Goal: Navigation & Orientation: Find specific page/section

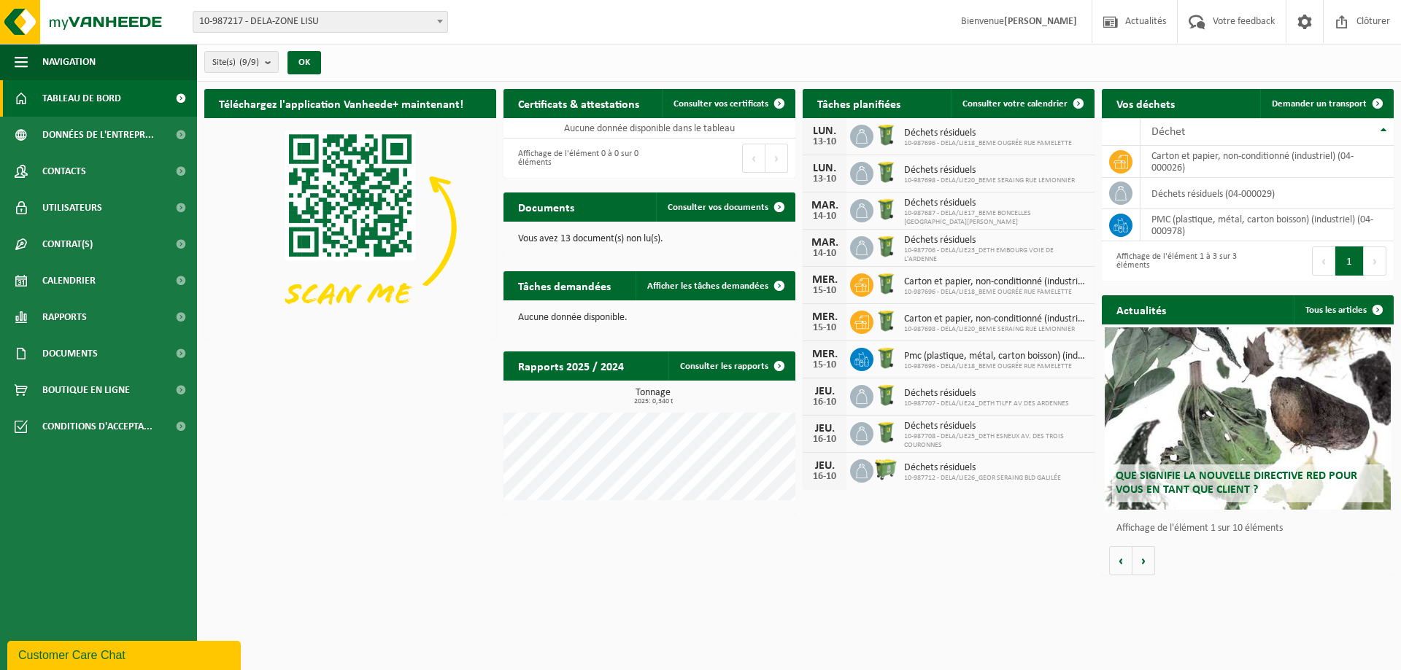
drag, startPoint x: 98, startPoint y: 174, endPoint x: 242, endPoint y: 193, distance: 145.6
click at [98, 174] on link "Contacts" at bounding box center [98, 171] width 197 height 36
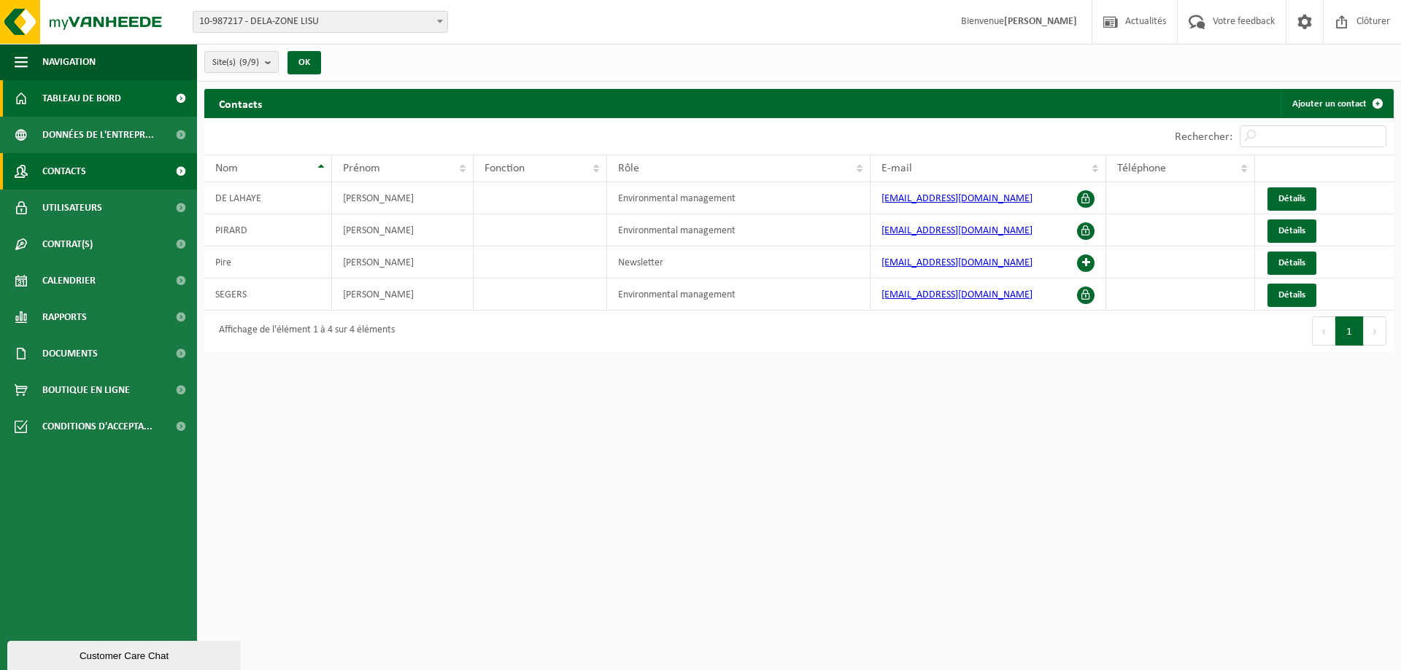
click at [69, 105] on span "Tableau de bord" at bounding box center [81, 98] width 79 height 36
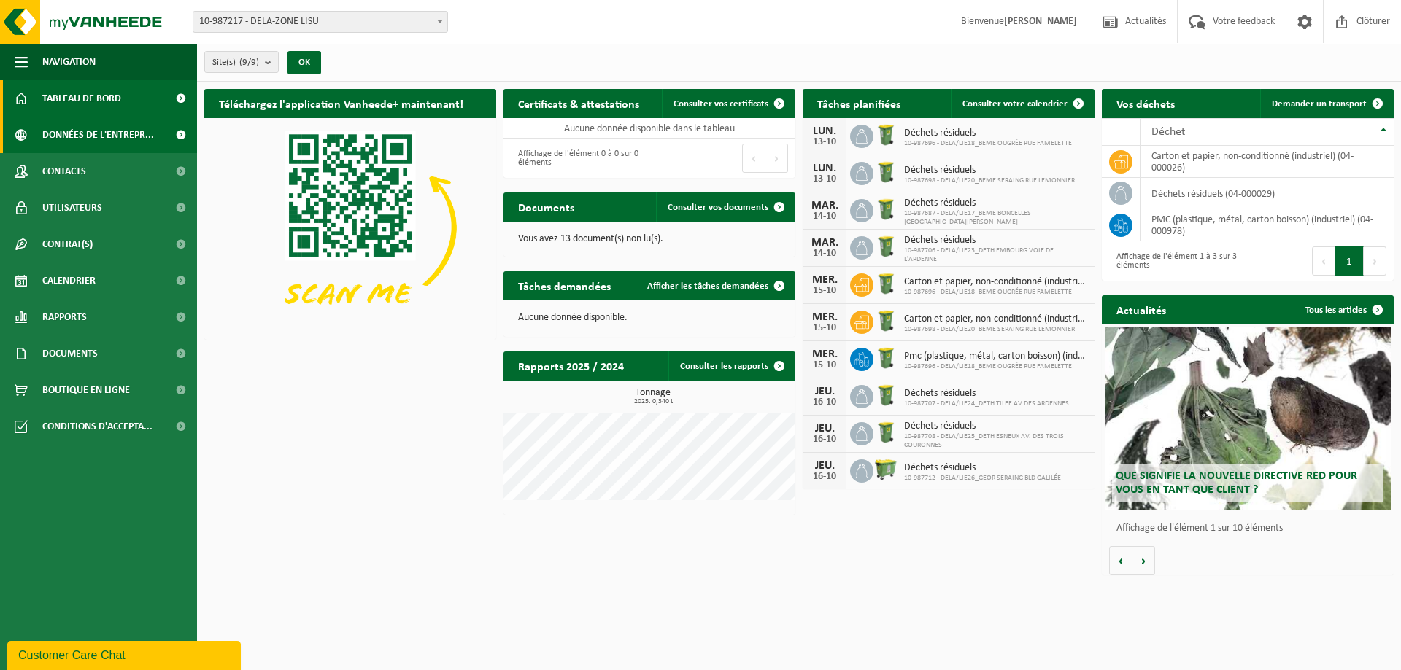
click at [54, 141] on span "Données de l'entrepr..." at bounding box center [98, 135] width 112 height 36
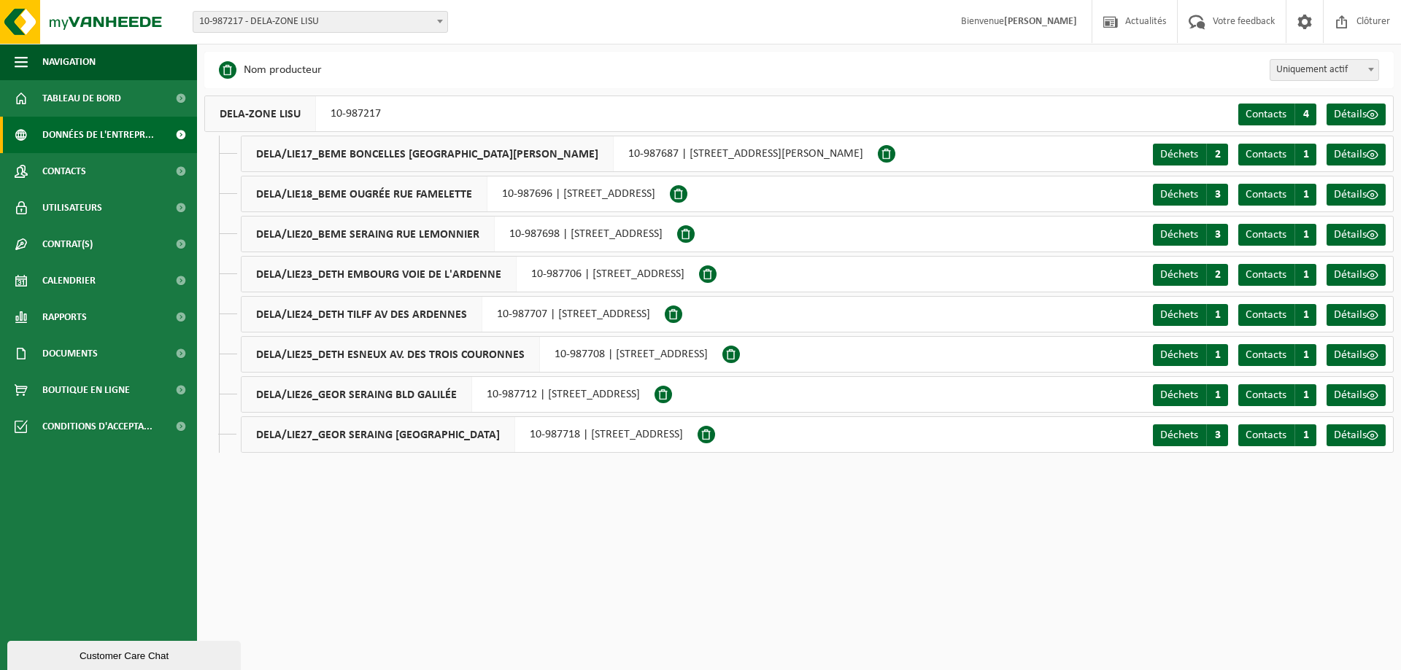
click at [1358, 63] on span "Uniquement actif" at bounding box center [1324, 70] width 108 height 20
select select "true"
click at [77, 245] on span "Contrat(s)" at bounding box center [67, 244] width 50 height 36
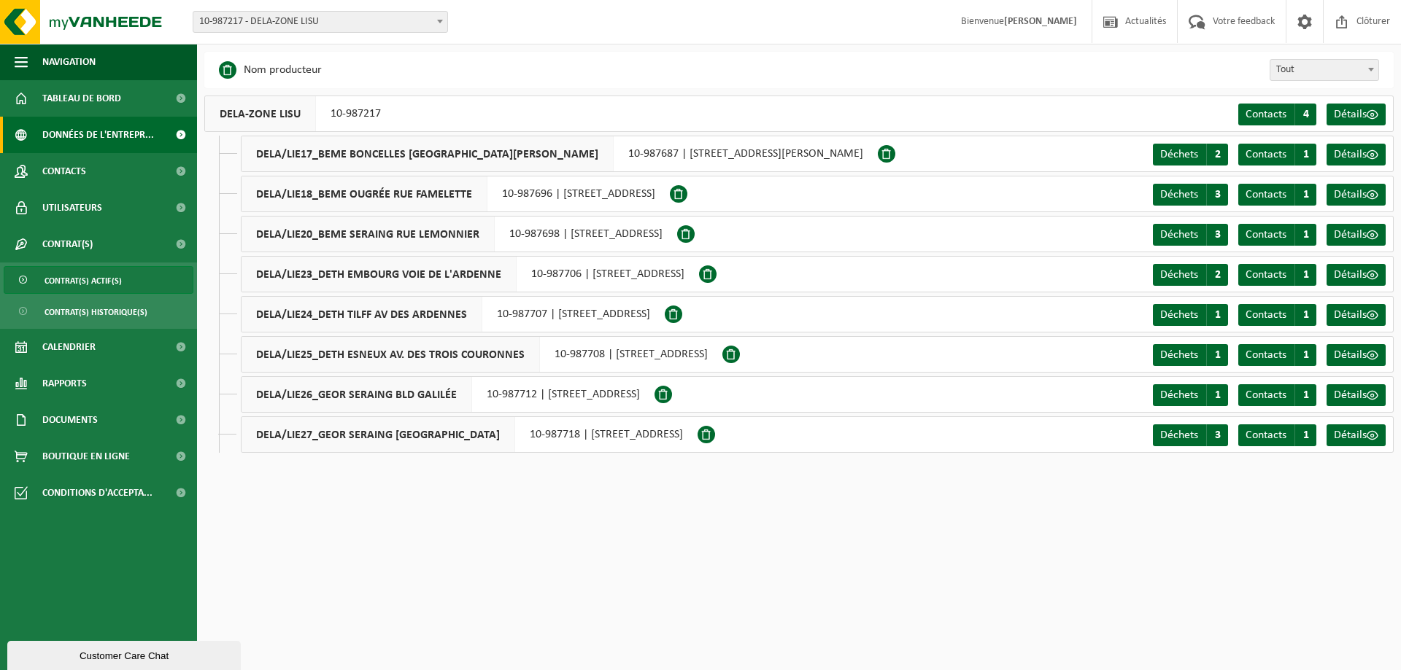
click at [85, 277] on span "Contrat(s) actif(s)" at bounding box center [82, 281] width 77 height 28
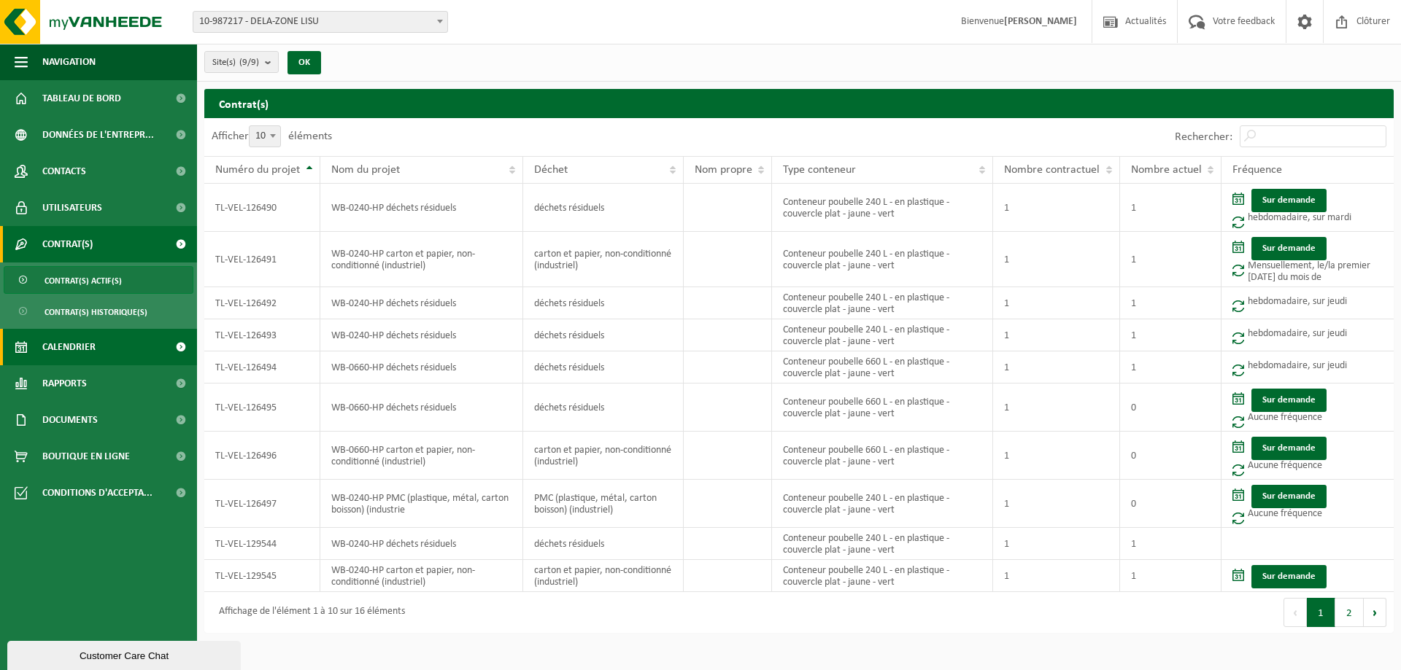
click at [123, 352] on link "Calendrier" at bounding box center [98, 347] width 197 height 36
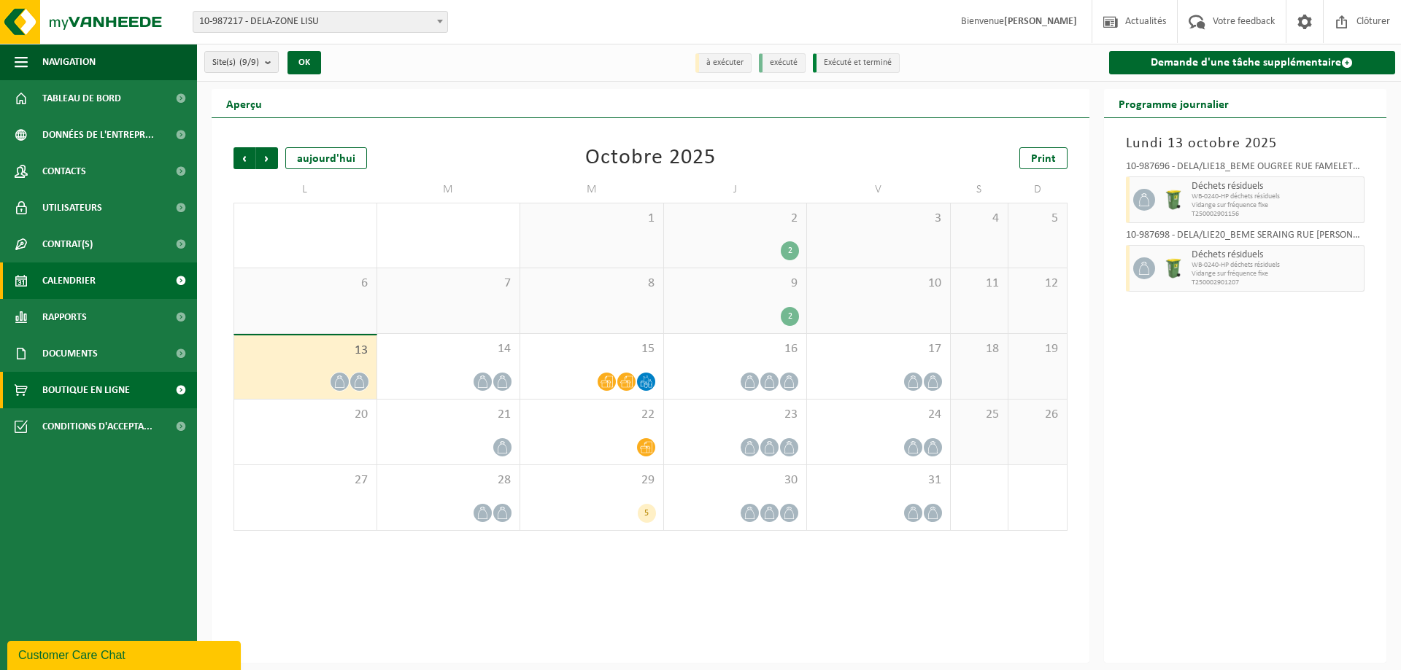
click at [131, 384] on link "Boutique en ligne" at bounding box center [98, 390] width 197 height 36
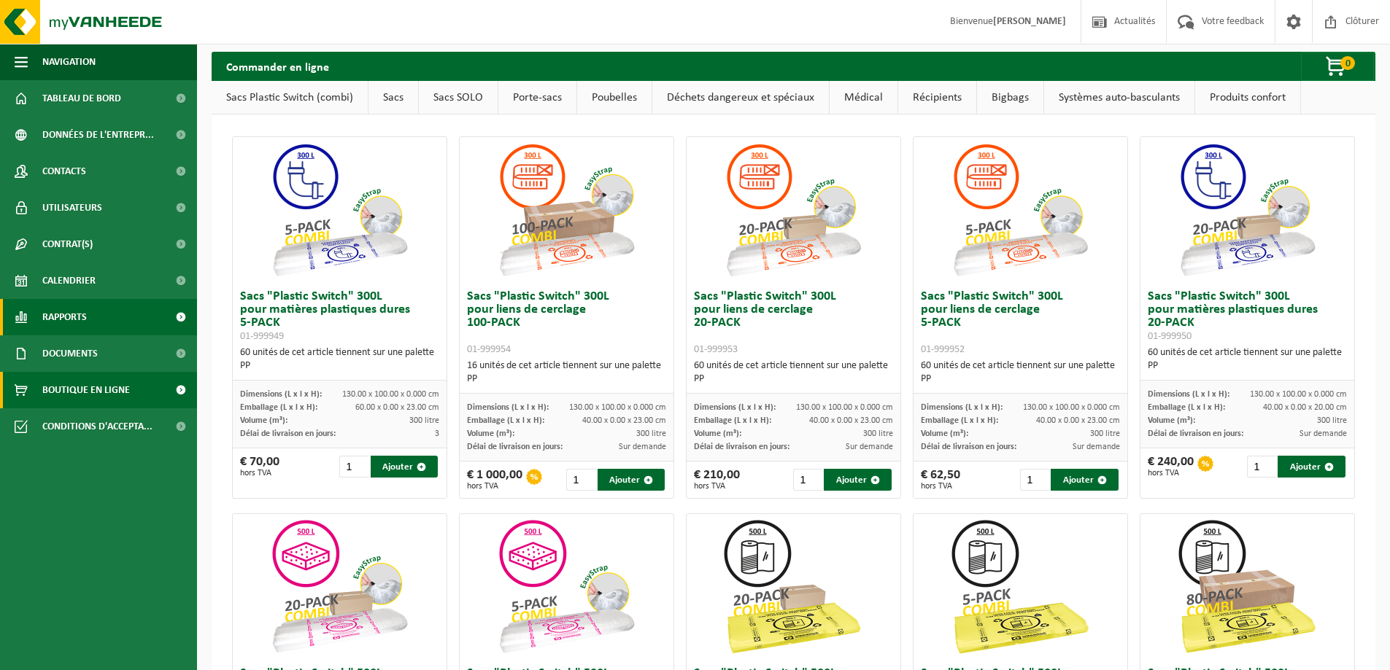
click at [114, 325] on link "Rapports" at bounding box center [98, 317] width 197 height 36
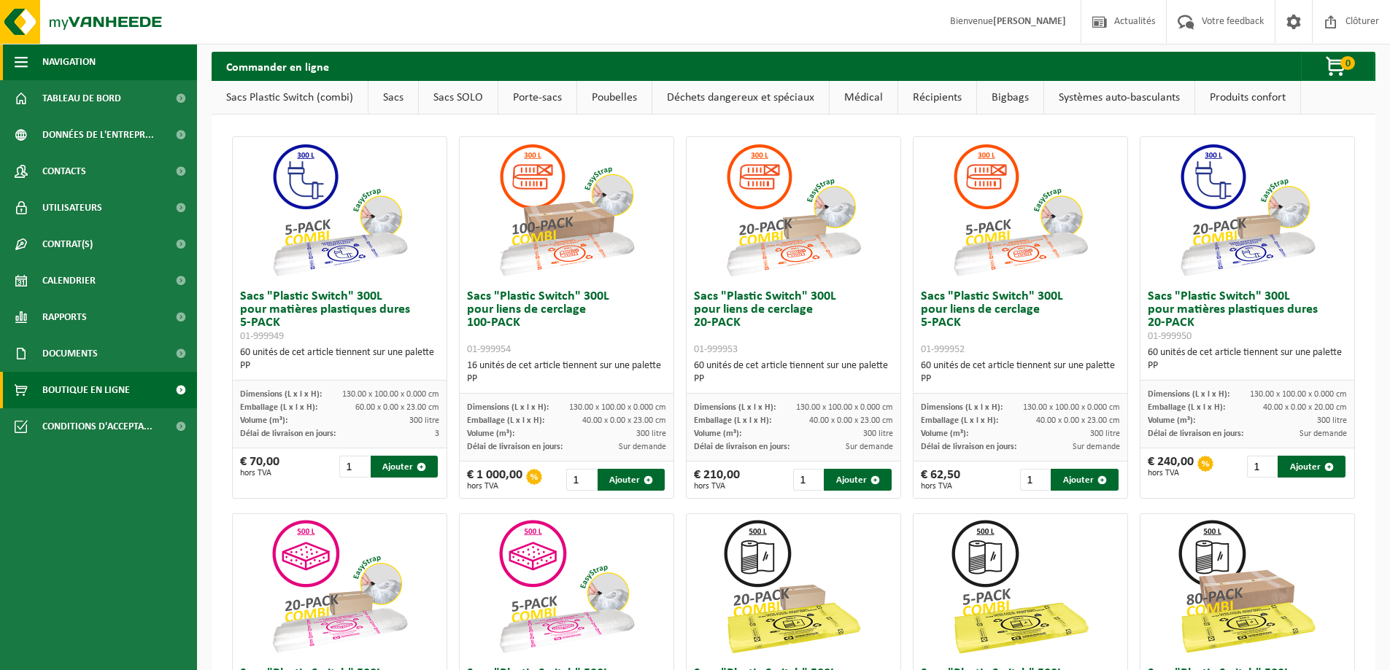
click at [32, 69] on button "Navigation" at bounding box center [98, 62] width 197 height 36
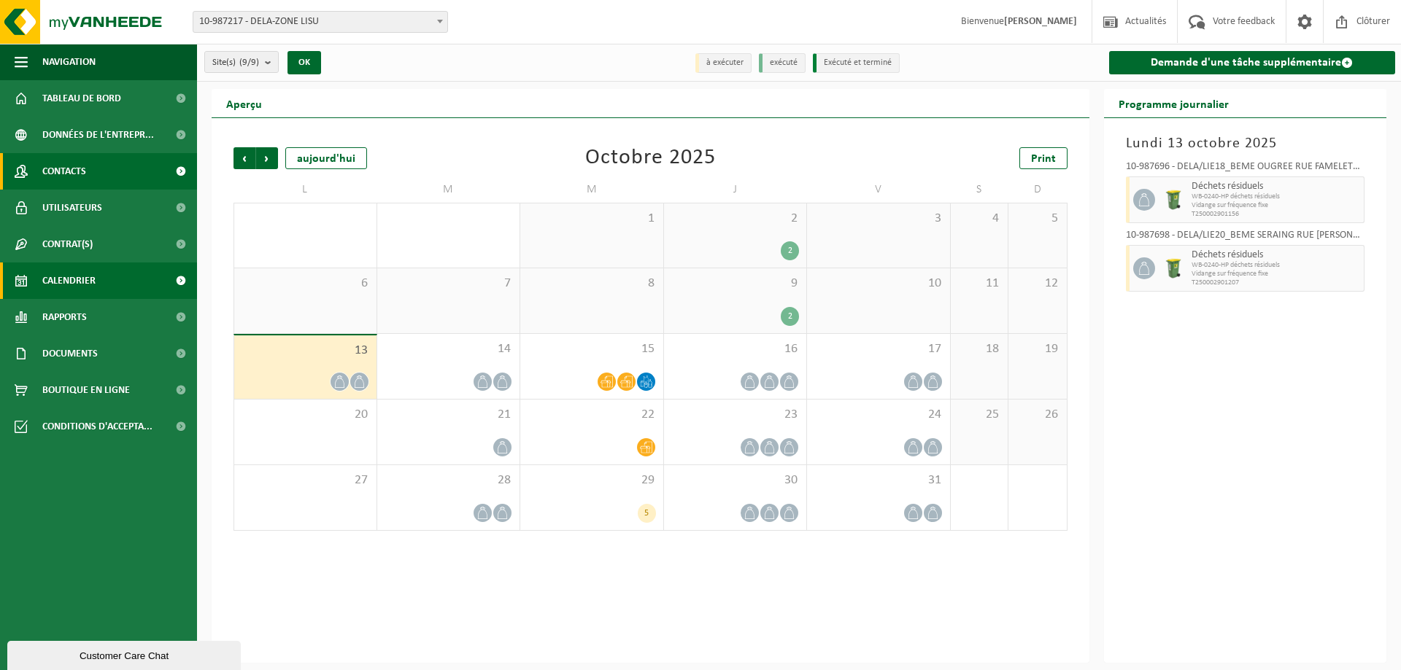
click at [86, 174] on span "Contacts" at bounding box center [64, 171] width 44 height 36
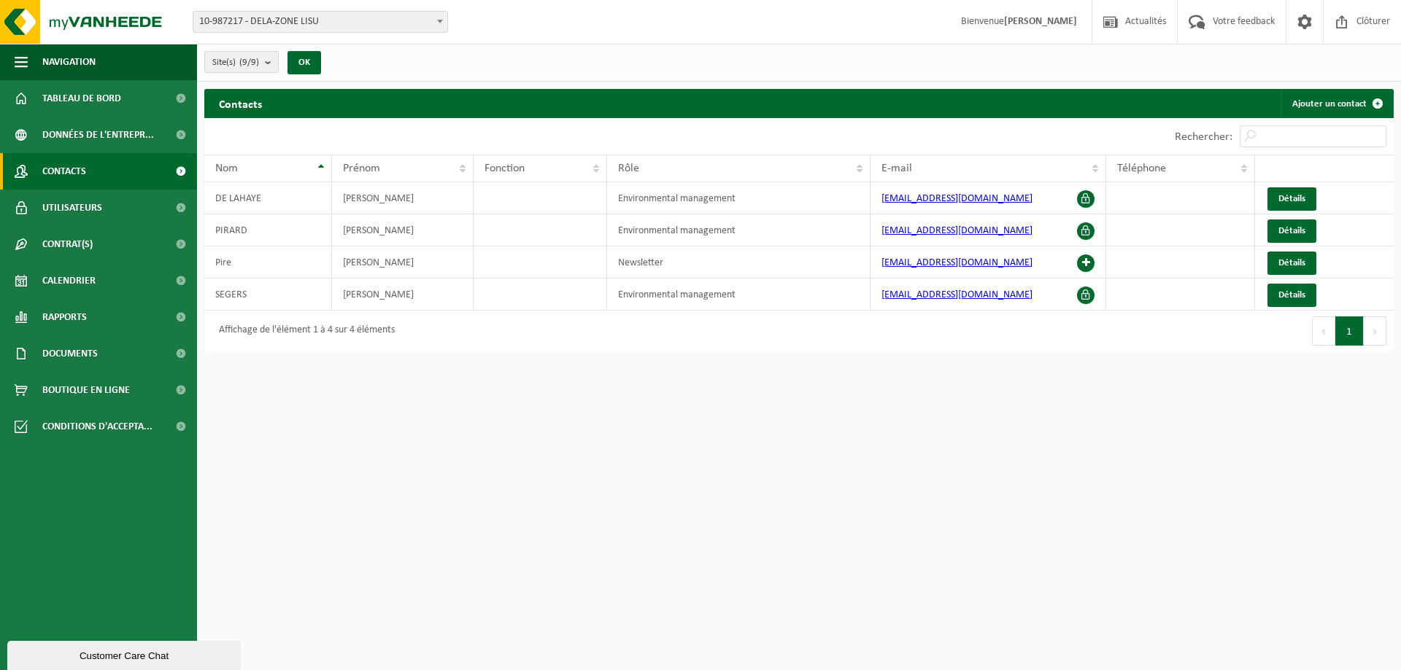
click at [1044, 25] on strong "[PERSON_NAME]" at bounding box center [1040, 21] width 73 height 11
click at [1309, 29] on span at bounding box center [1304, 21] width 22 height 43
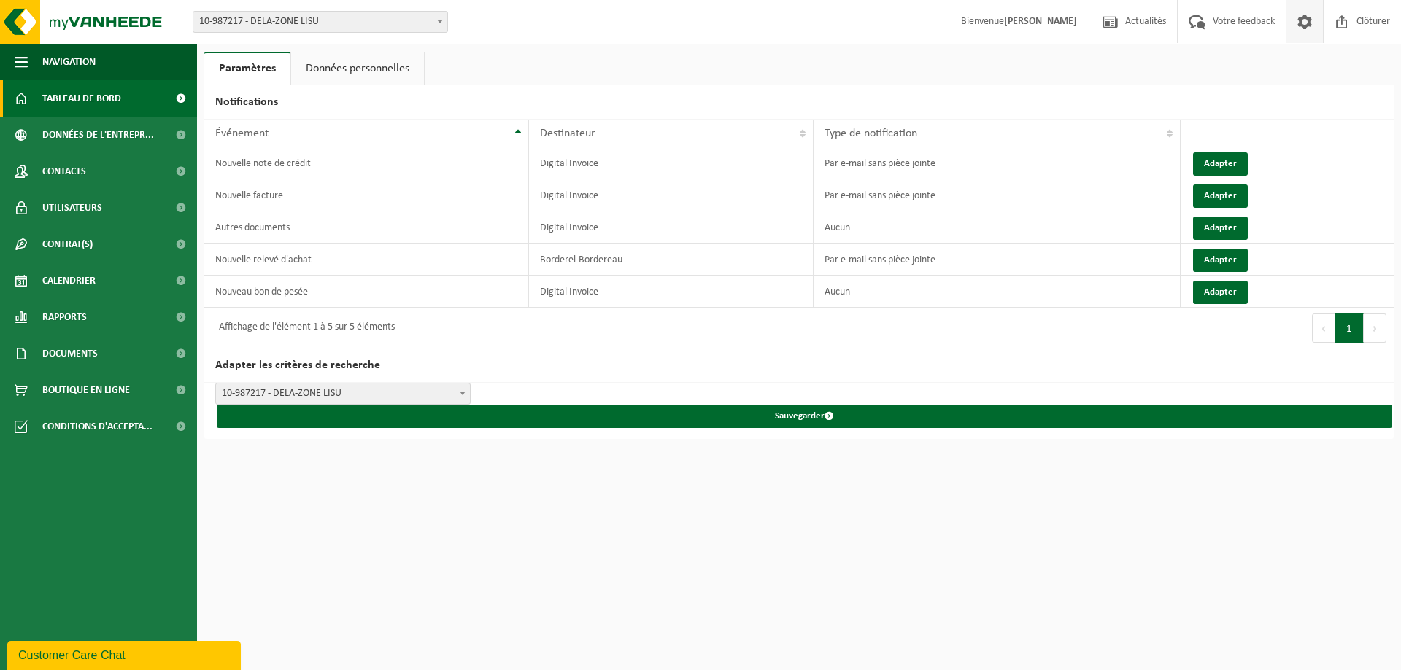
click at [125, 101] on link "Tableau de bord" at bounding box center [98, 98] width 197 height 36
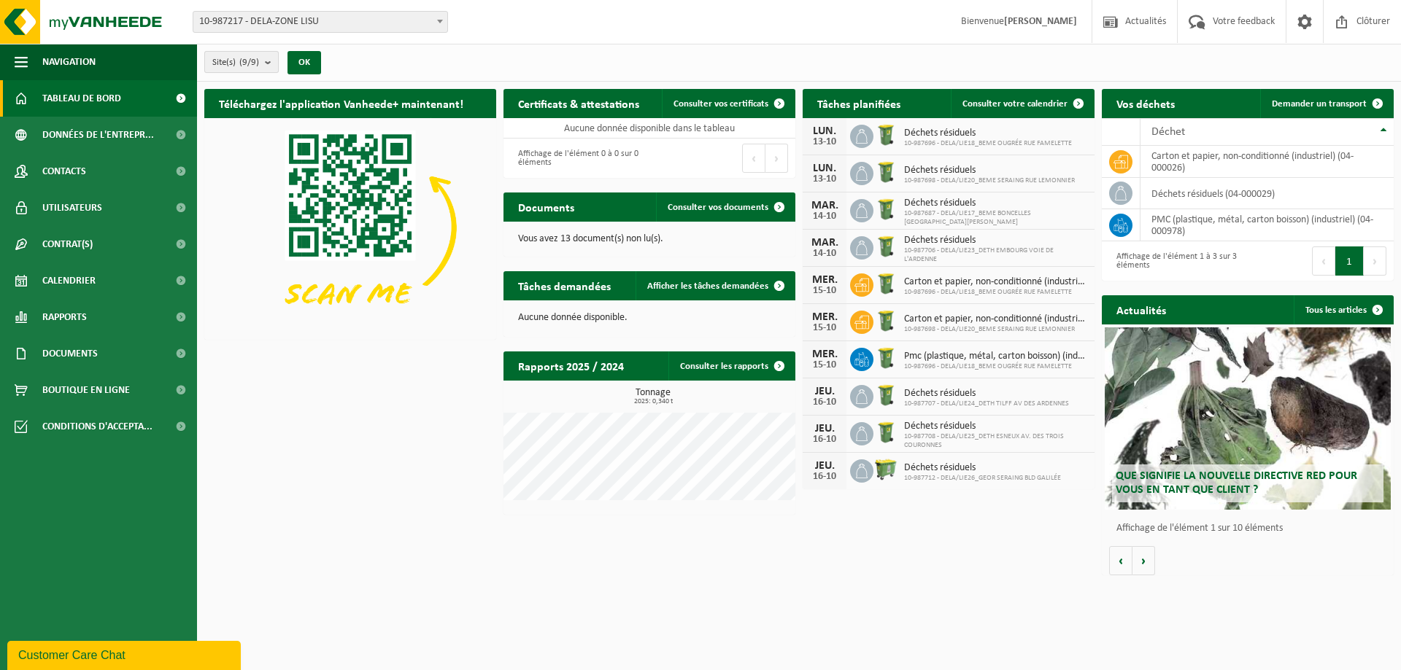
click at [279, 61] on button "Site(s) (9/9)" at bounding box center [241, 62] width 74 height 22
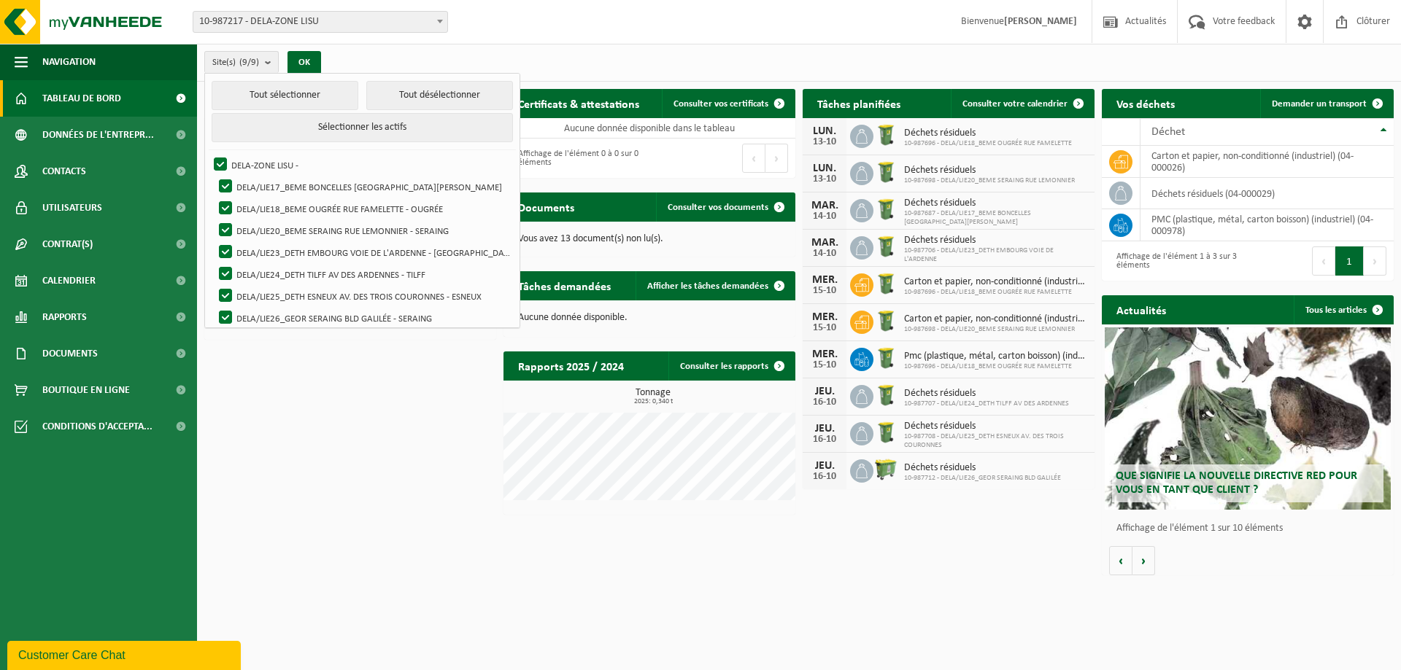
click at [344, 54] on div "Site(s) (9/9) Tout sélectionner Tout désélectionner Sélectionner les actifs DEL…" at bounding box center [799, 63] width 1204 height 38
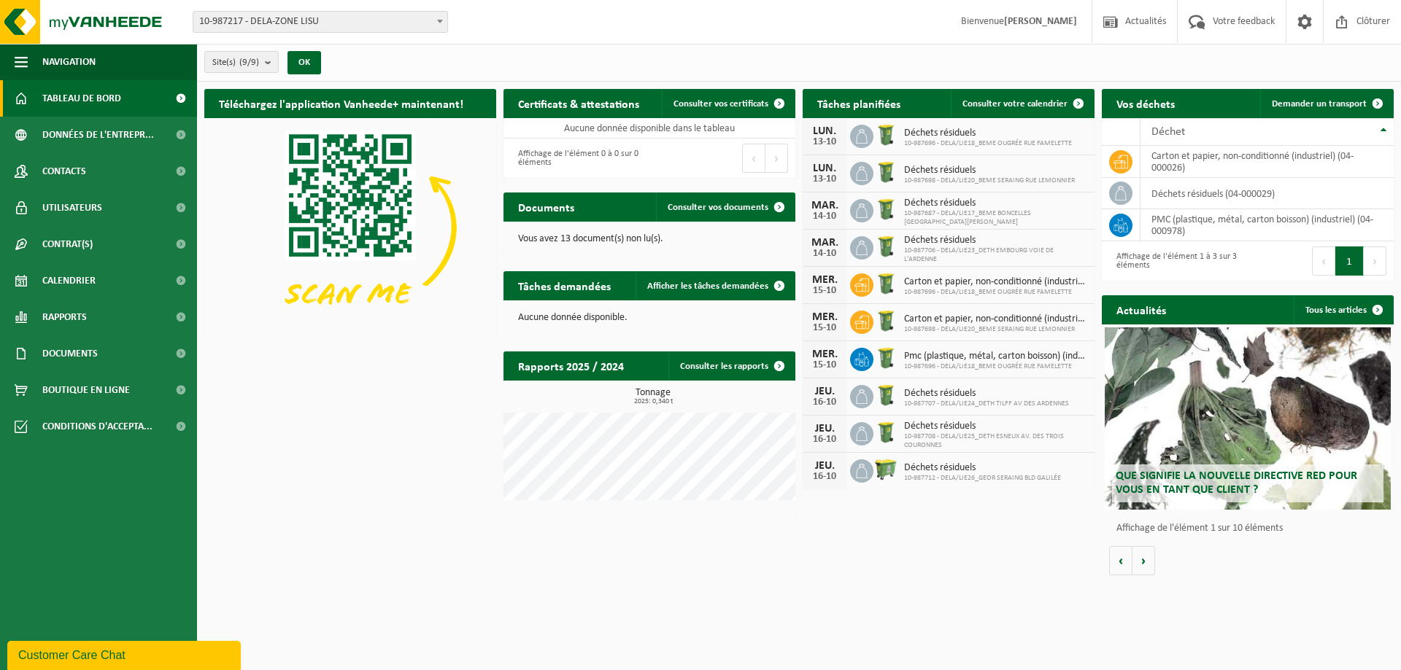
click at [441, 26] on span at bounding box center [440, 21] width 15 height 19
click at [509, 51] on div "Site(s) (9/9) Tout sélectionner Tout désélectionner Sélectionner les actifs DEL…" at bounding box center [799, 63] width 1204 height 38
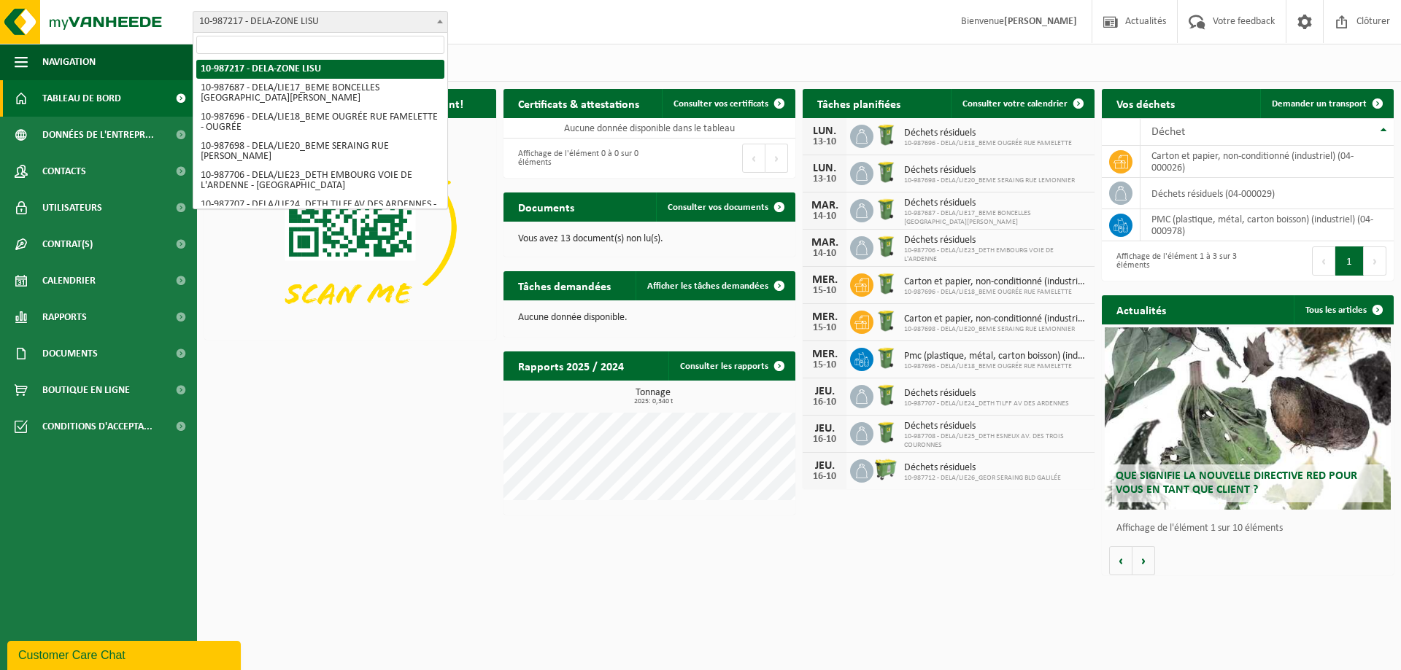
click at [444, 18] on span at bounding box center [440, 21] width 15 height 19
click at [478, 44] on div "Site: 10-987217 - DELA-ZONE LISU 10-987687 - DELA/LIE17_BEME BONCELLES RUE REIN…" at bounding box center [700, 22] width 1401 height 44
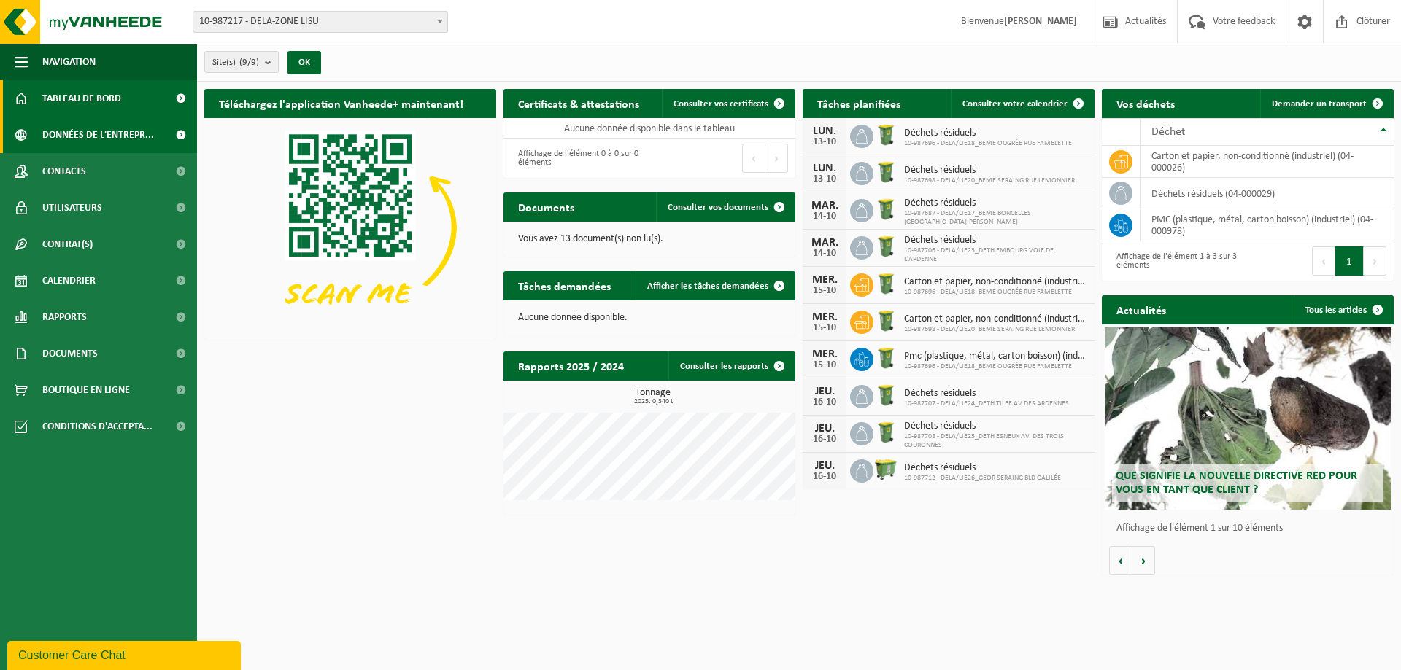
click at [130, 134] on span "Données de l'entrepr..." at bounding box center [98, 135] width 112 height 36
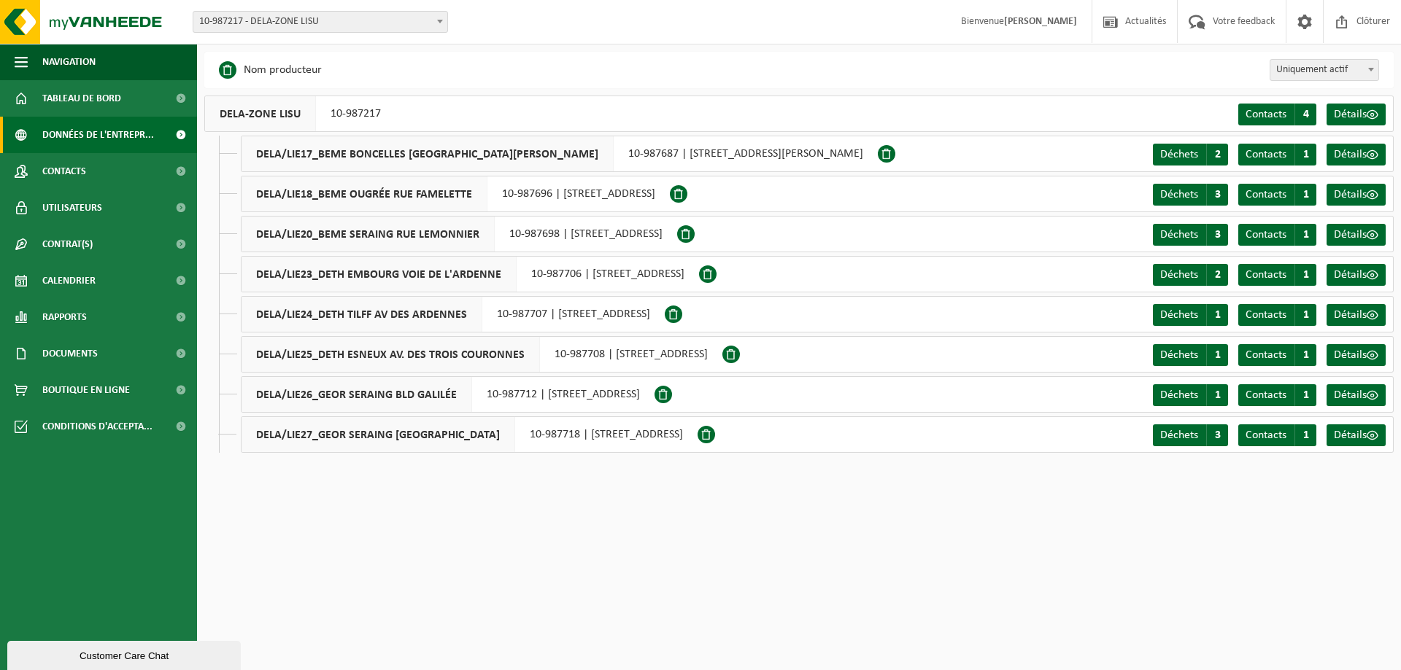
click at [686, 530] on html "Site: 10-987217 - DELA-ZONE LISU 10-987687 - DELA/LIE17_BEME BONCELLES RUE REIN…" at bounding box center [700, 335] width 1401 height 670
click at [1369, 62] on span at bounding box center [1370, 69] width 15 height 19
select select "true"
click at [139, 177] on link "Contacts" at bounding box center [98, 171] width 197 height 36
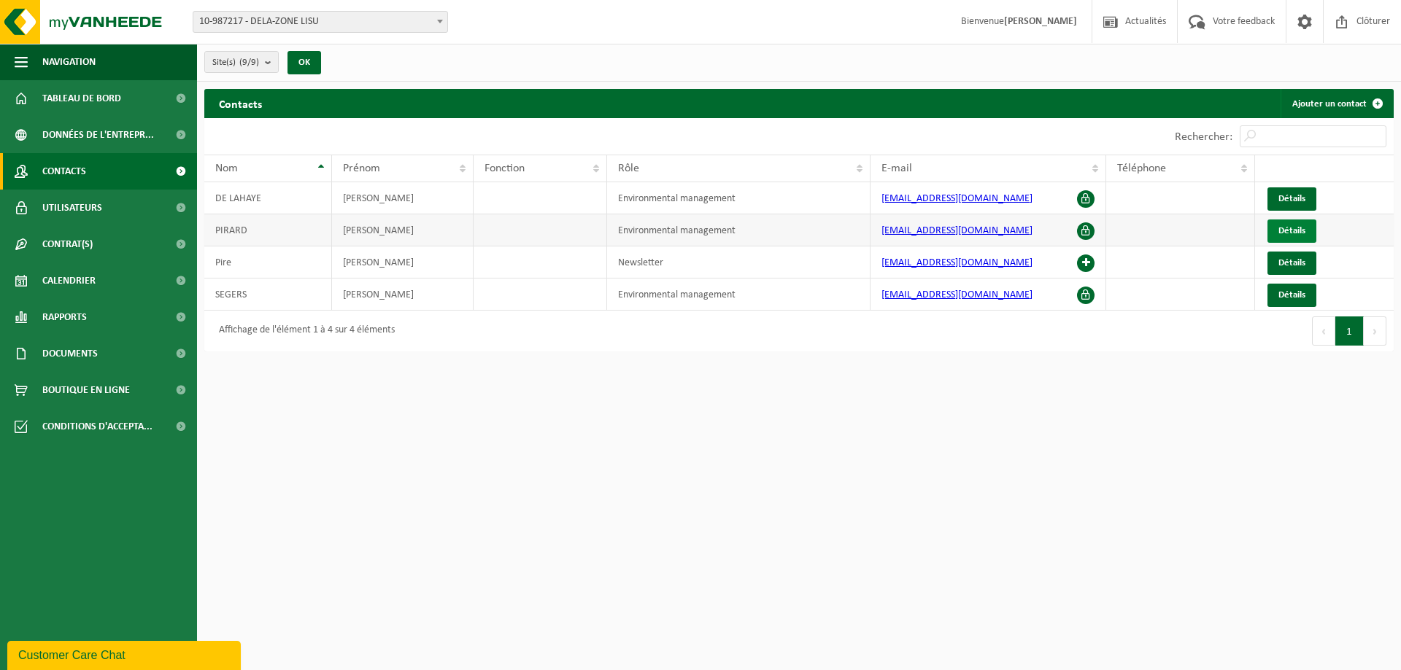
click at [1296, 223] on link "Détails" at bounding box center [1291, 231] width 49 height 23
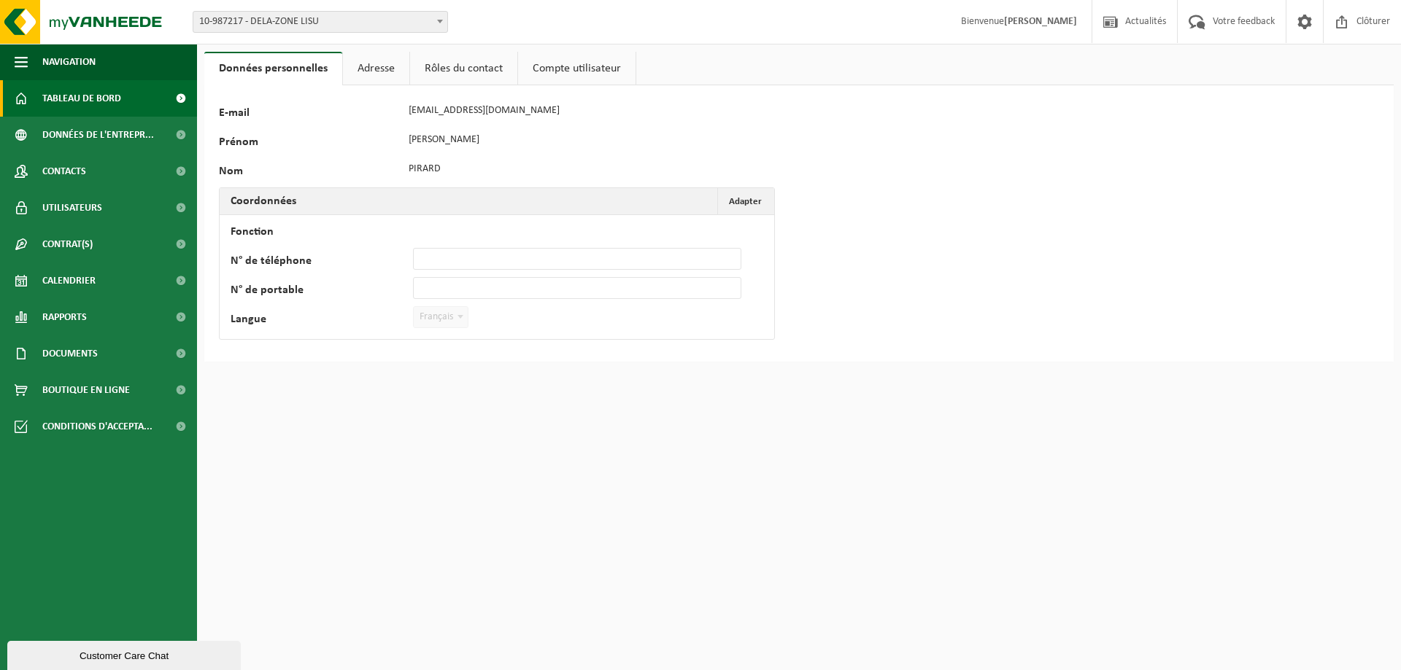
click at [86, 96] on span "Tableau de bord" at bounding box center [81, 98] width 79 height 36
